Goal: Information Seeking & Learning: Learn about a topic

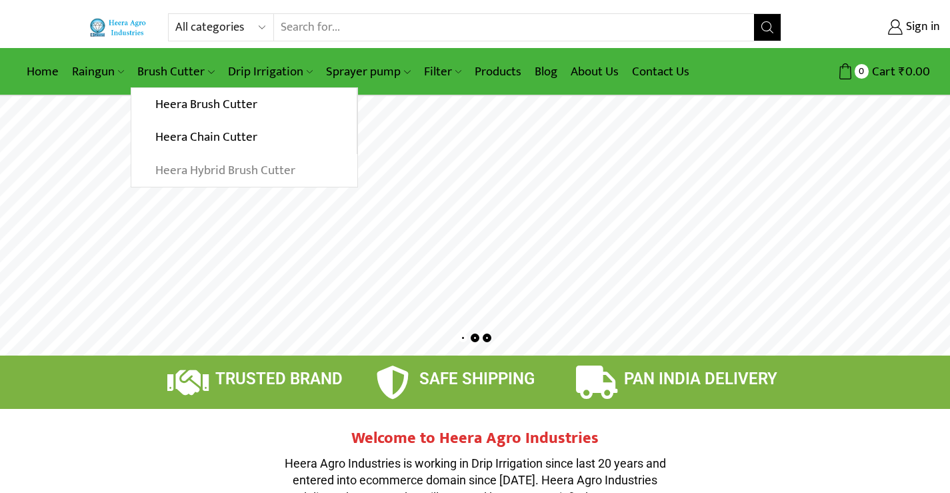
click at [219, 167] on link "Heera Hybrid Brush Cutter" at bounding box center [243, 170] width 225 height 33
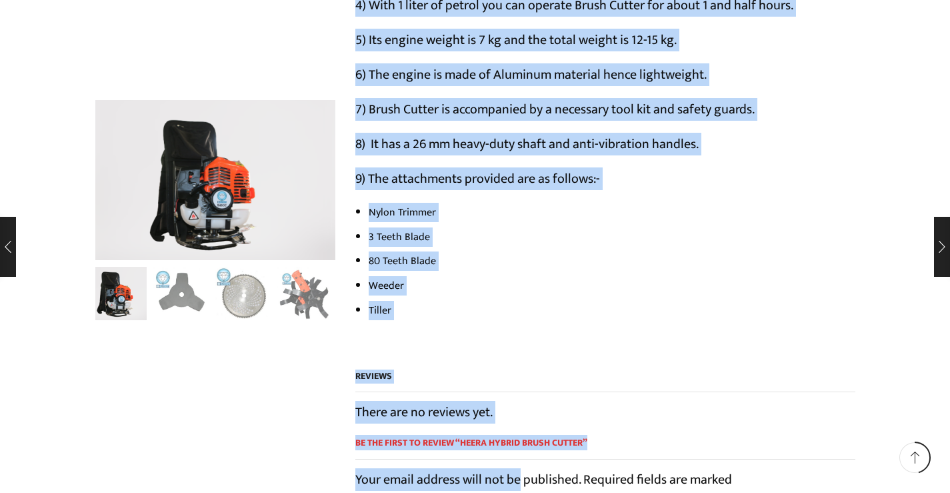
scroll to position [837, 0]
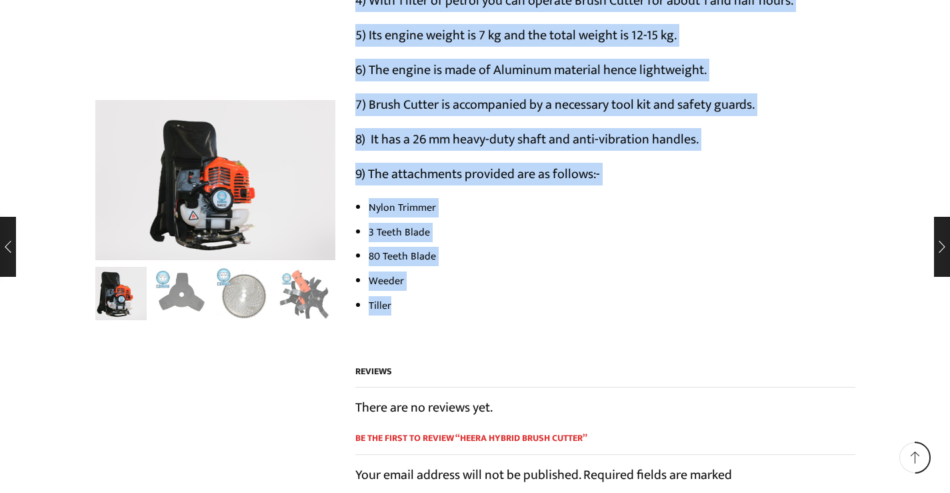
drag, startPoint x: 357, startPoint y: 65, endPoint x: 402, endPoint y: 287, distance: 226.4
copy div "Features:- 1) Heera Hybrid Brush Cutter has 2 – stroke, 52 CC heavy-duty petrol…"
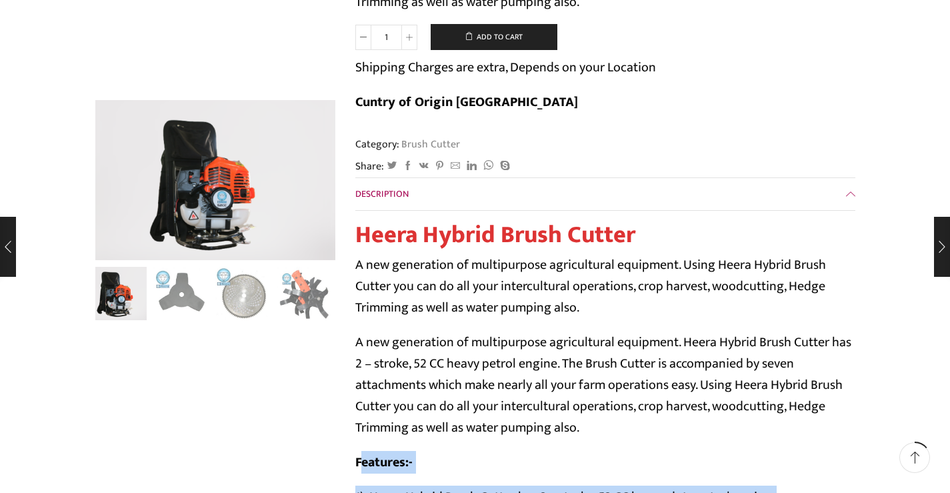
scroll to position [0, 0]
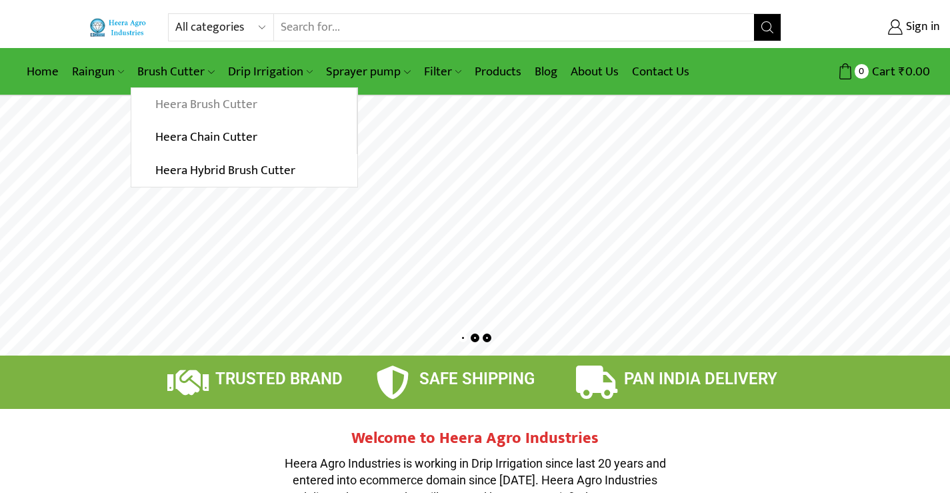
click at [198, 107] on link "Heera Brush Cutter" at bounding box center [243, 104] width 225 height 33
